Goal: Share content

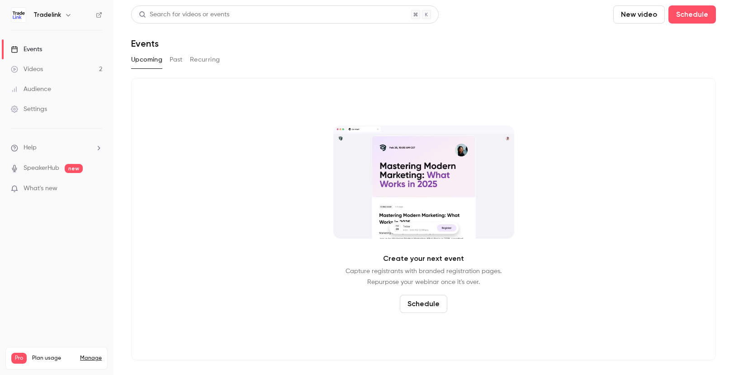
click at [178, 61] on button "Past" at bounding box center [176, 59] width 13 height 14
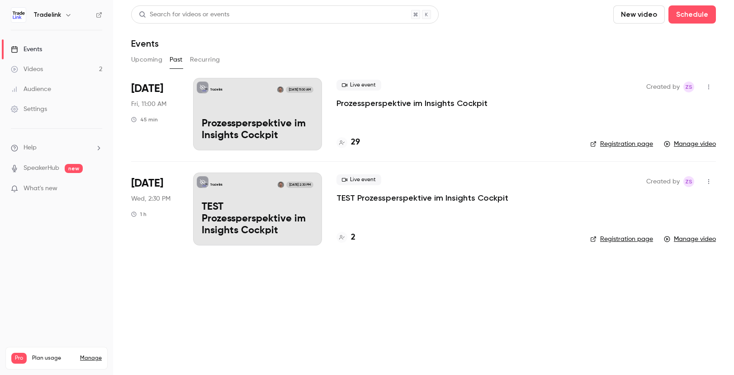
click at [711, 86] on icon "button" at bounding box center [709, 87] width 7 height 6
click at [544, 129] on div at bounding box center [367, 187] width 734 height 375
click at [677, 143] on link "Manage video" at bounding box center [690, 143] width 52 height 9
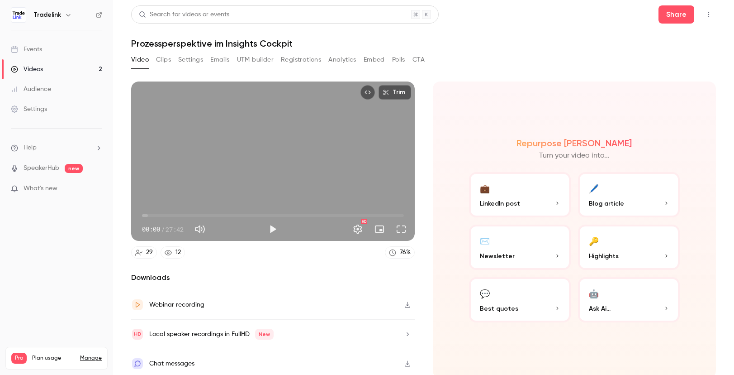
click at [541, 202] on p "LinkedIn post" at bounding box center [520, 204] width 80 height 10
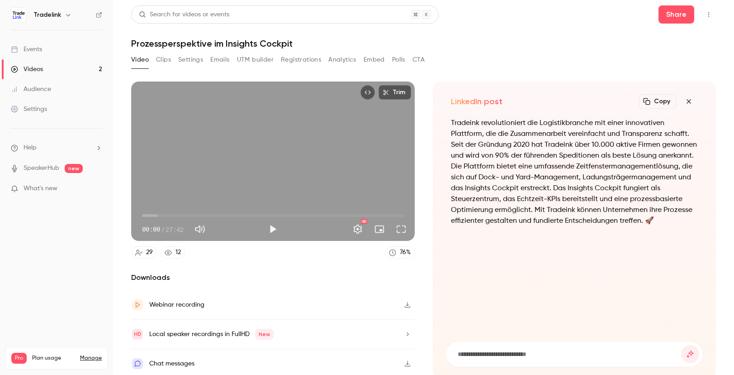
scroll to position [1, 0]
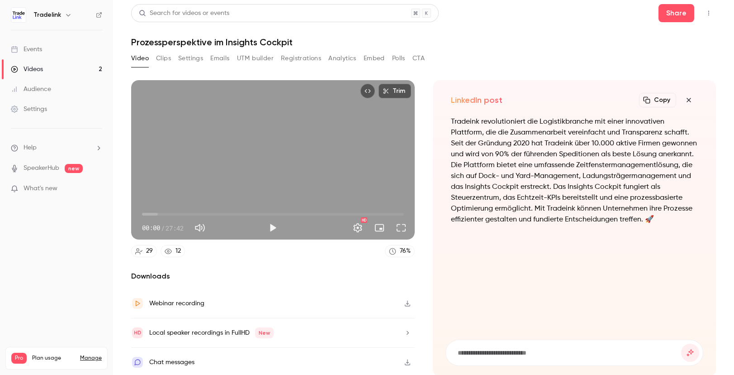
click at [404, 304] on icon "button" at bounding box center [407, 303] width 7 height 6
